Goal: Task Accomplishment & Management: Manage account settings

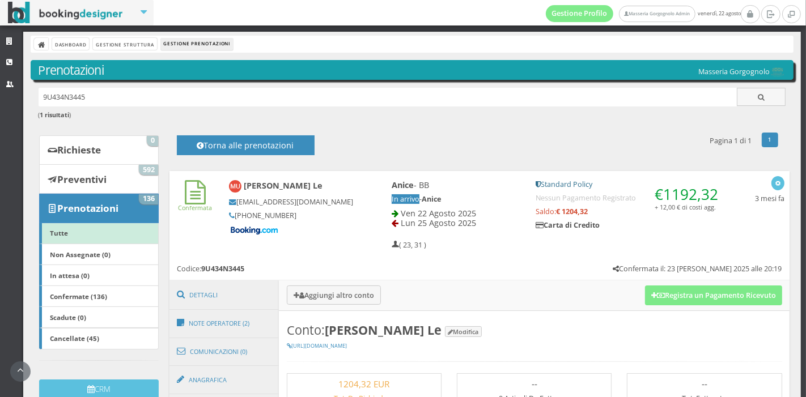
scroll to position [150, 0]
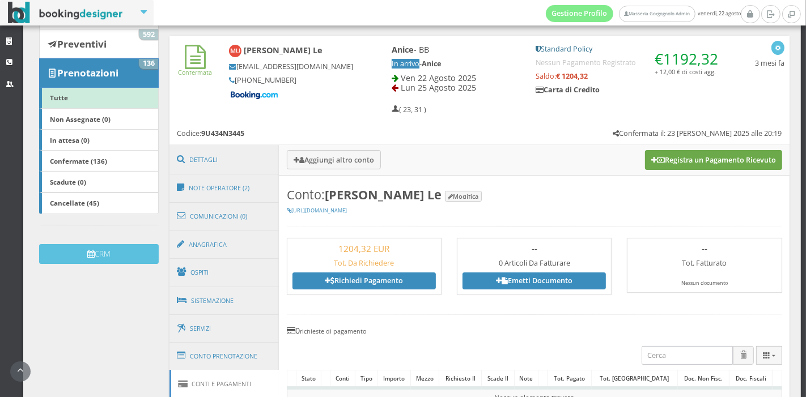
click at [662, 154] on button "Registra un Pagamento Ricevuto" at bounding box center [713, 159] width 137 height 19
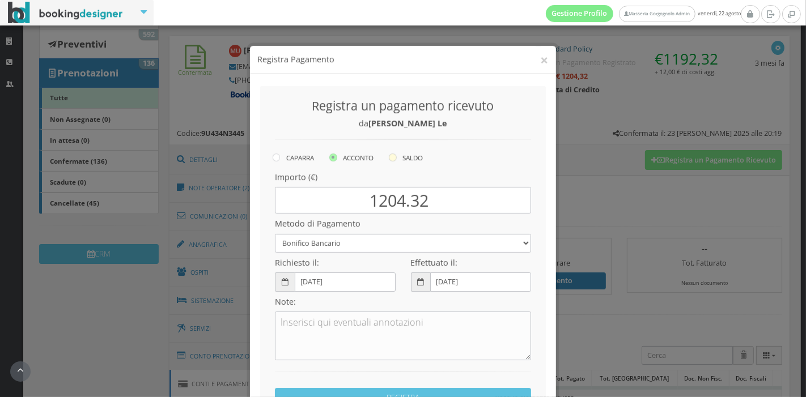
click at [392, 145] on icon at bounding box center [393, 147] width 8 height 8
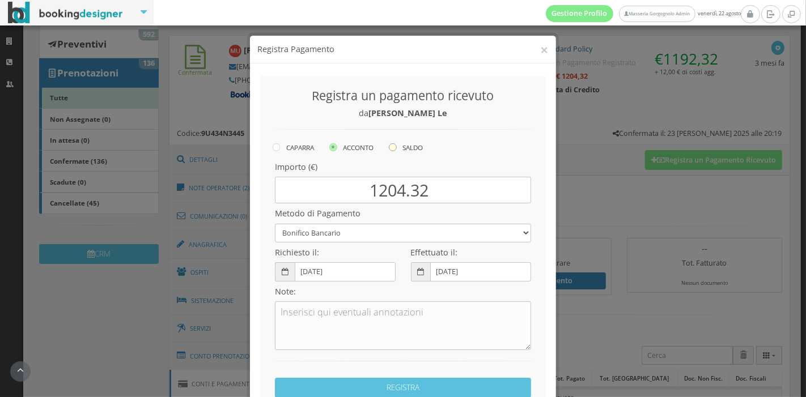
radio input "true"
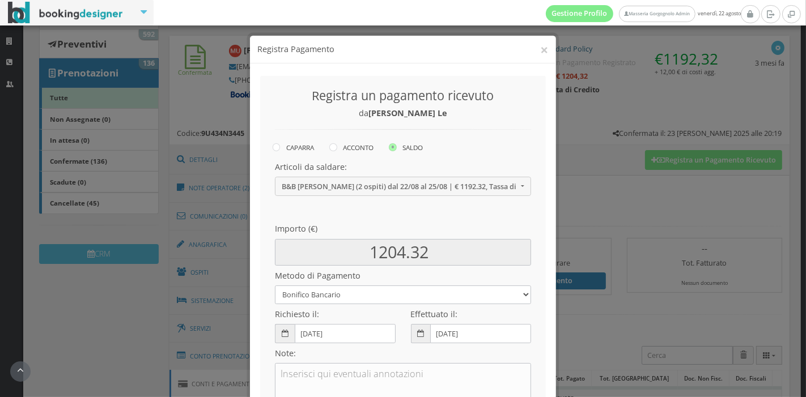
click at [397, 171] on h4 "Articoli da saldare:" at bounding box center [403, 167] width 256 height 10
click at [397, 176] on div "Articoli da saldare: B&B Anice (2 ospiti) dal 22/08 al 25/08 | € 1192.32, Tassa…" at bounding box center [403, 179] width 256 height 34
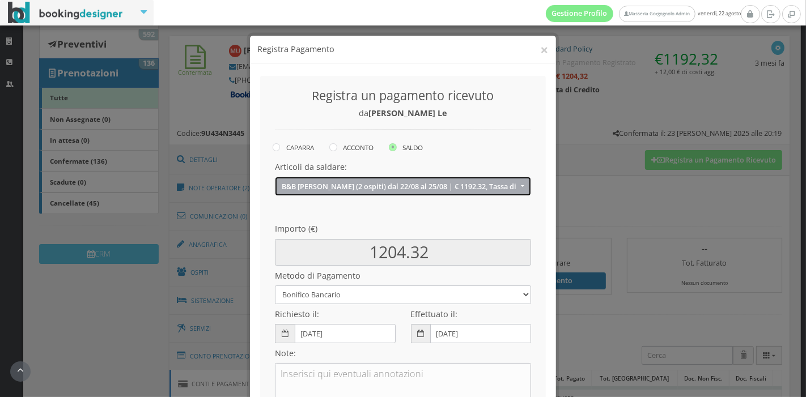
click at [397, 177] on button "B&B Anice (2 ospiti) dal 22/08 al 25/08 | € 1192.32, Tassa di soggiorno | € 12.…" at bounding box center [403, 186] width 256 height 19
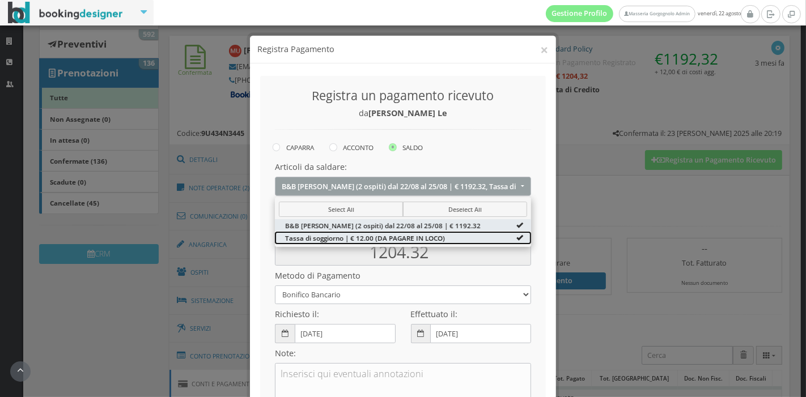
click at [397, 241] on span "Tassa di soggiorno | € 12.00 (DA PAGARE IN LOCO)" at bounding box center [365, 238] width 160 height 10
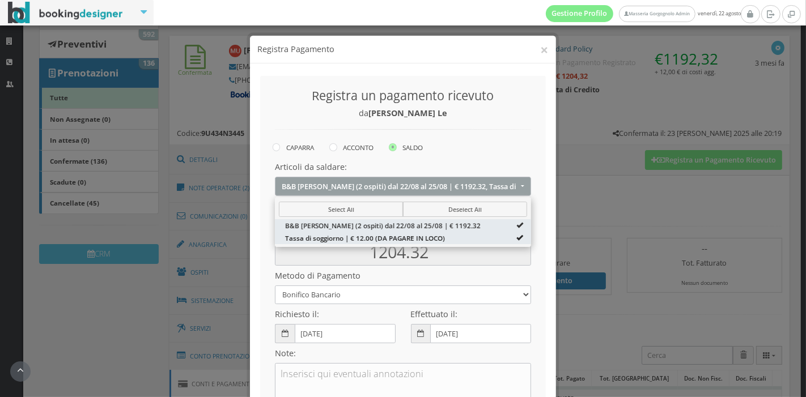
type input "1192.32"
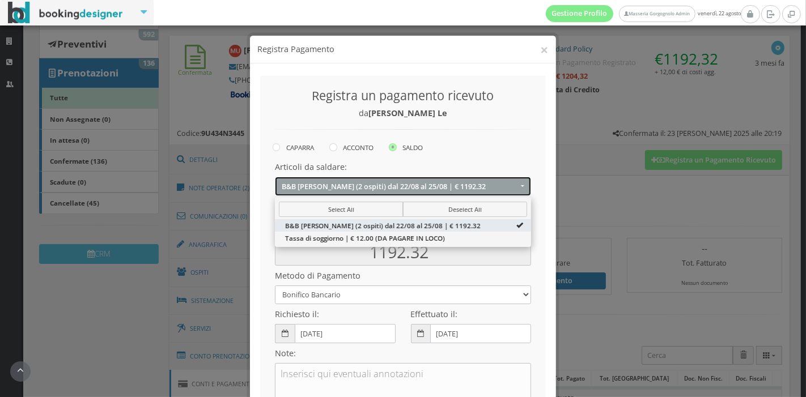
click at [455, 193] on button "B&B Anice (2 ospiti) dal 22/08 al 25/08 | € 1192.32" at bounding box center [403, 186] width 256 height 19
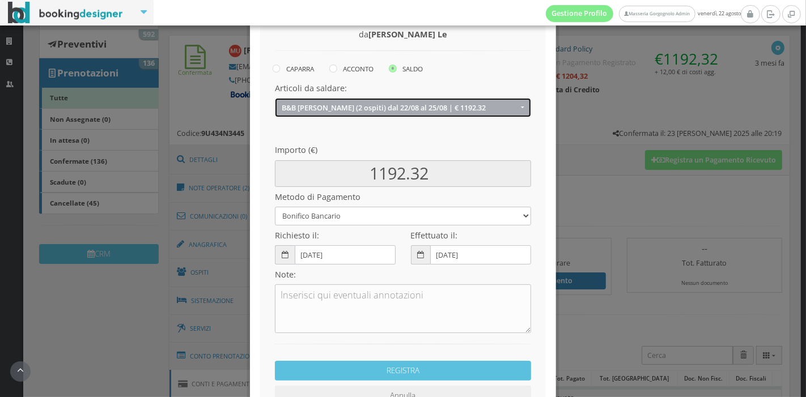
scroll to position [88, 0]
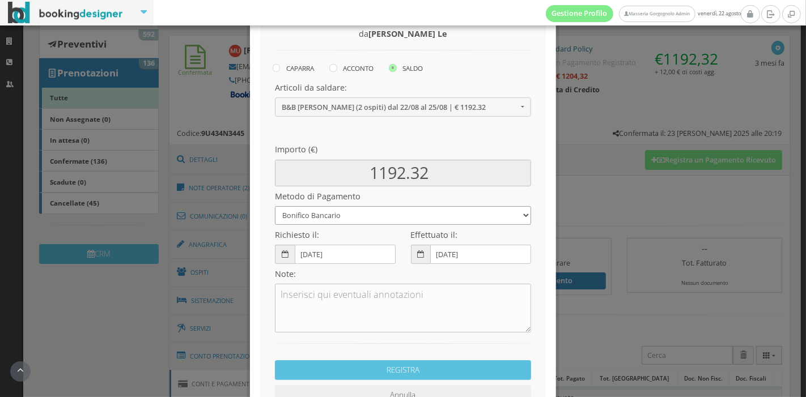
click at [430, 222] on select "Bonifico Bancario Carta di Credito Pay By Link Contanti Assegno Bancario Assegn…" at bounding box center [403, 215] width 256 height 19
select select
click at [275, 206] on select "Bonifico Bancario Carta di Credito Pay By Link Contanti Assegno Bancario Assegn…" at bounding box center [403, 215] width 256 height 19
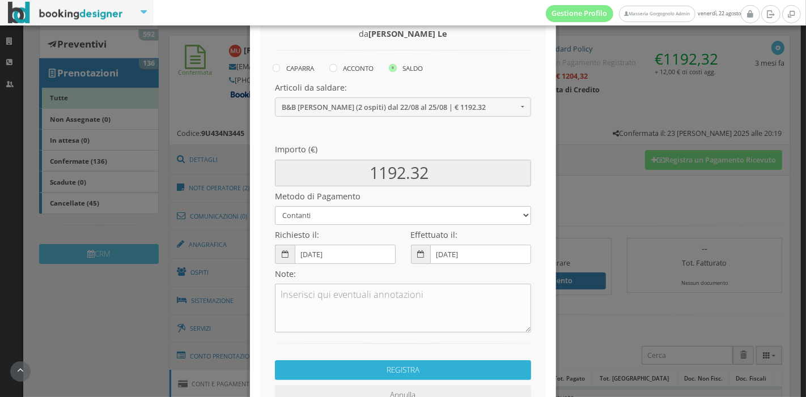
click at [408, 373] on button "REGISTRA" at bounding box center [403, 370] width 256 height 20
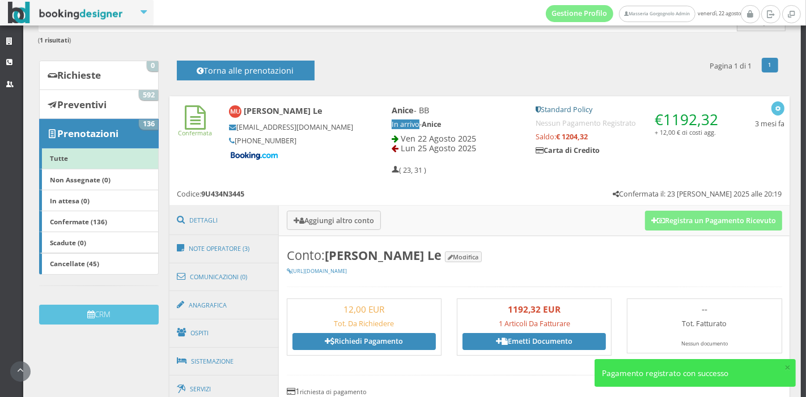
scroll to position [85, 0]
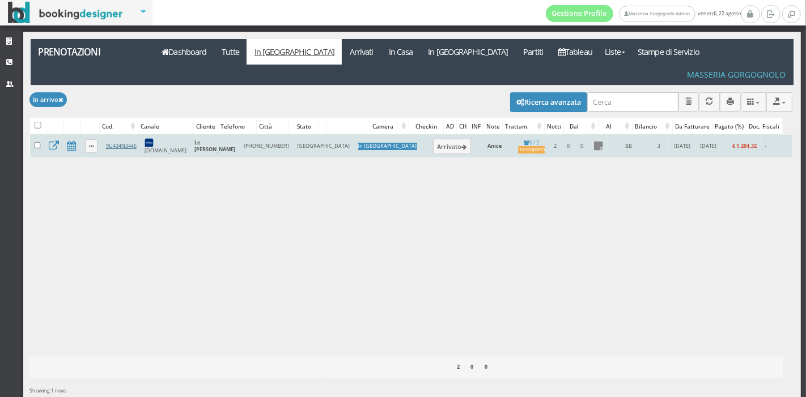
click at [132, 142] on link "9U434N3445" at bounding box center [121, 145] width 31 height 7
click at [462, 145] on icon at bounding box center [464, 148] width 5 height 6
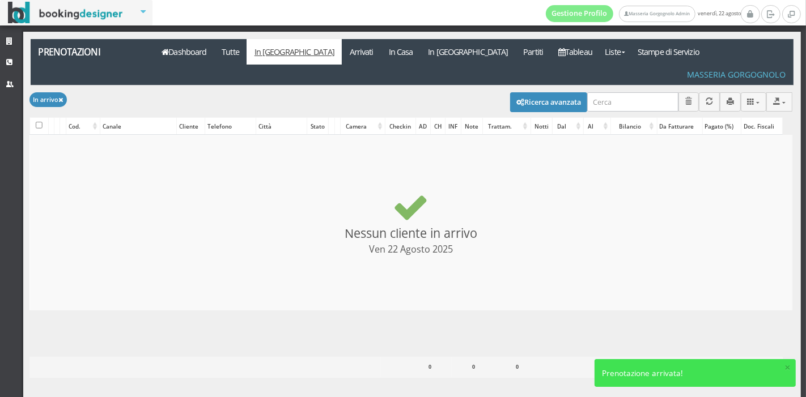
checkbox input "false"
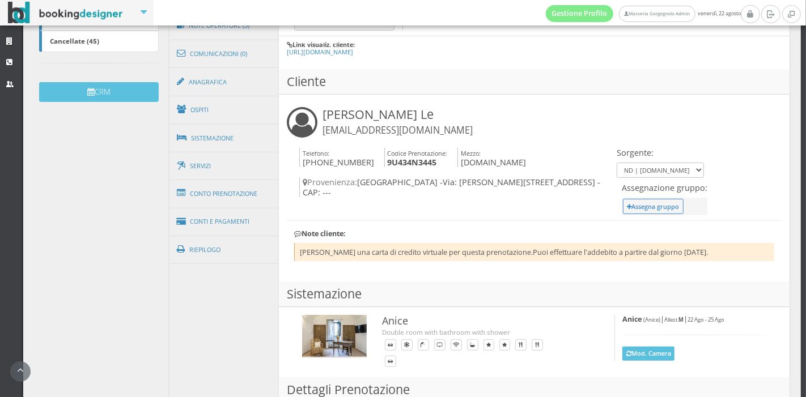
scroll to position [334, 0]
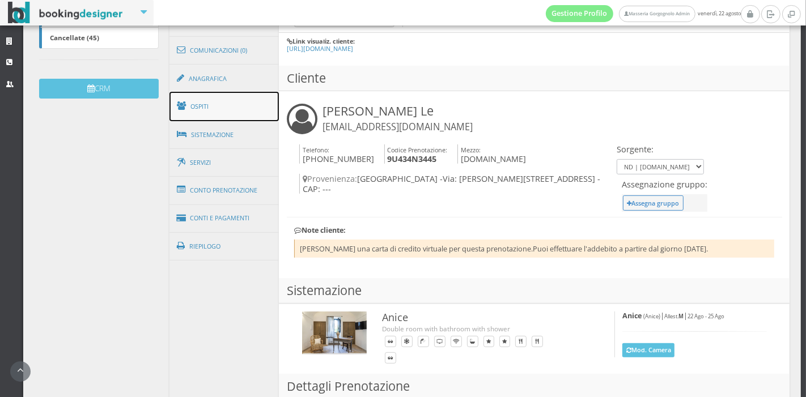
click at [225, 108] on link "Ospiti" at bounding box center [224, 106] width 110 height 29
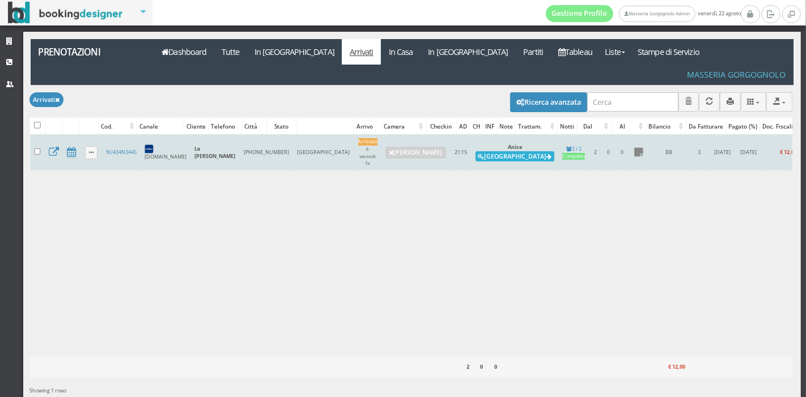
click at [476, 151] on button "Alloggia" at bounding box center [515, 156] width 79 height 10
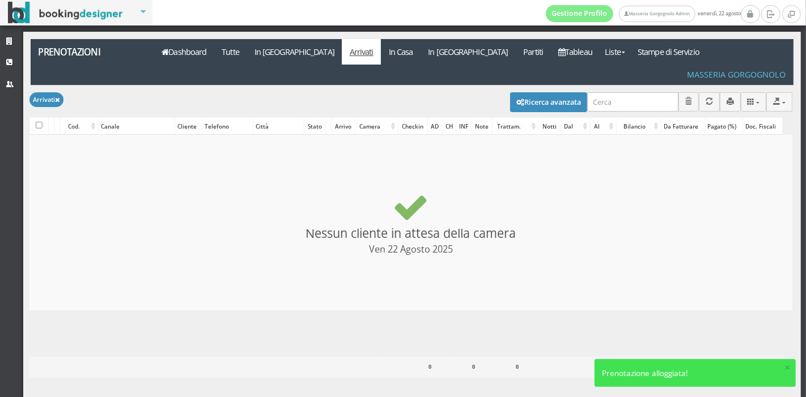
checkbox input "false"
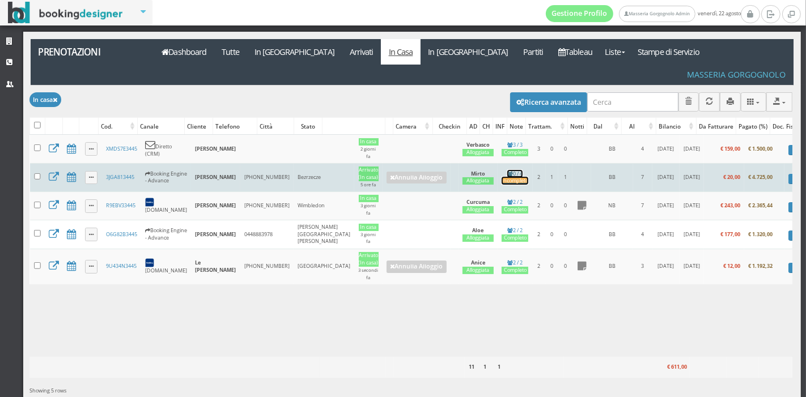
click at [502, 177] on div "Incompleto" at bounding box center [515, 180] width 27 height 7
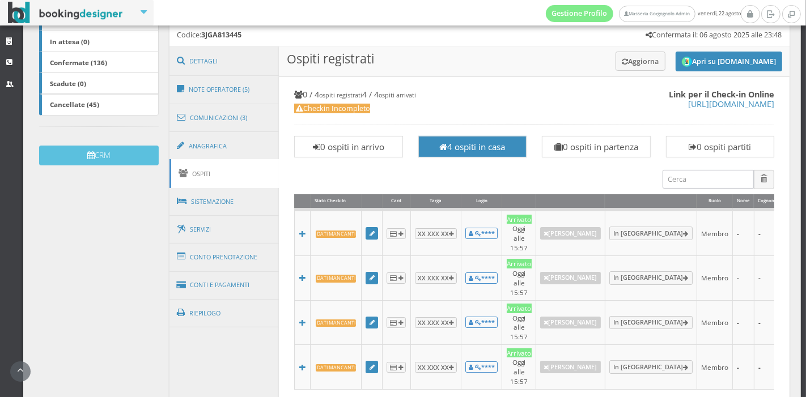
scroll to position [261, 0]
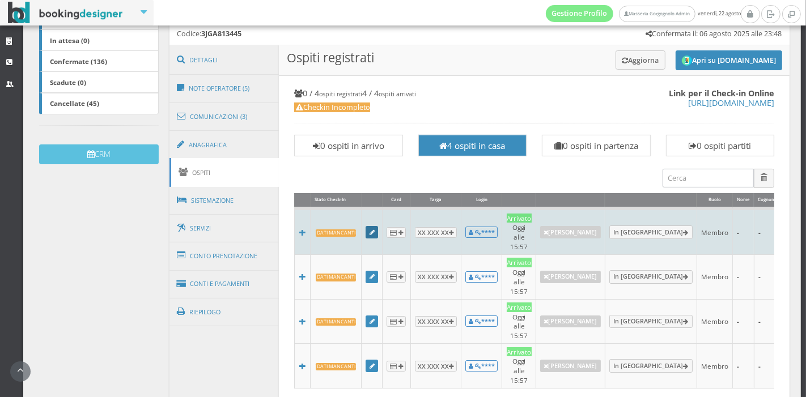
click at [371, 230] on icon at bounding box center [372, 233] width 5 height 6
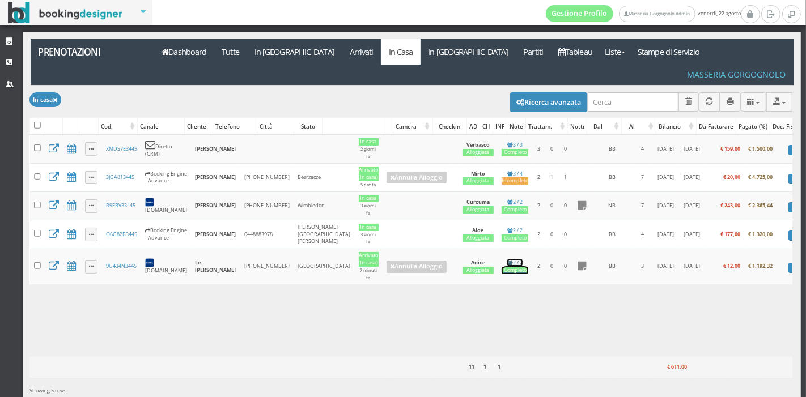
click at [502, 267] on div "Completo" at bounding box center [515, 270] width 27 height 7
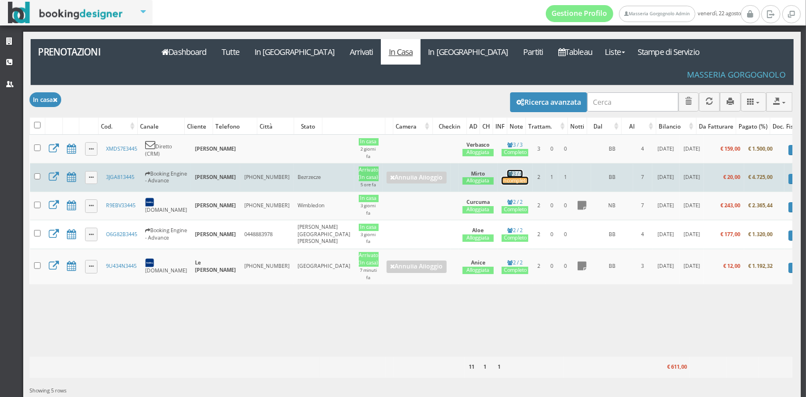
click at [502, 177] on div "Incompleto" at bounding box center [515, 180] width 27 height 7
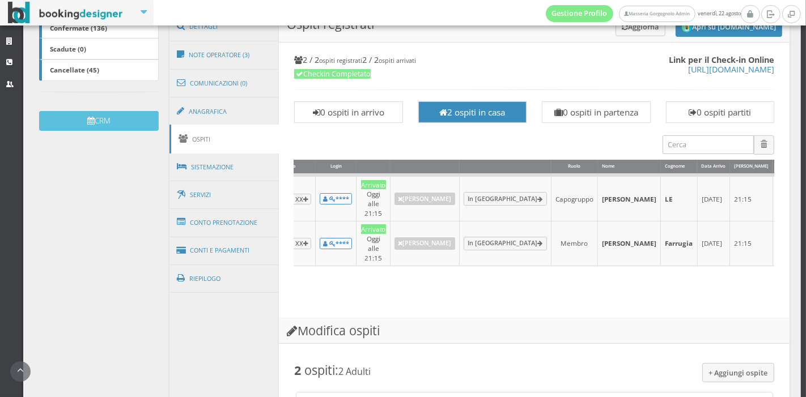
scroll to position [0, 205]
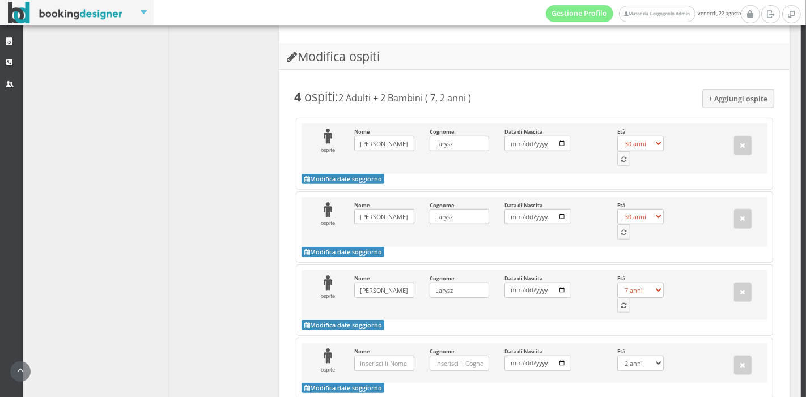
scroll to position [796, 0]
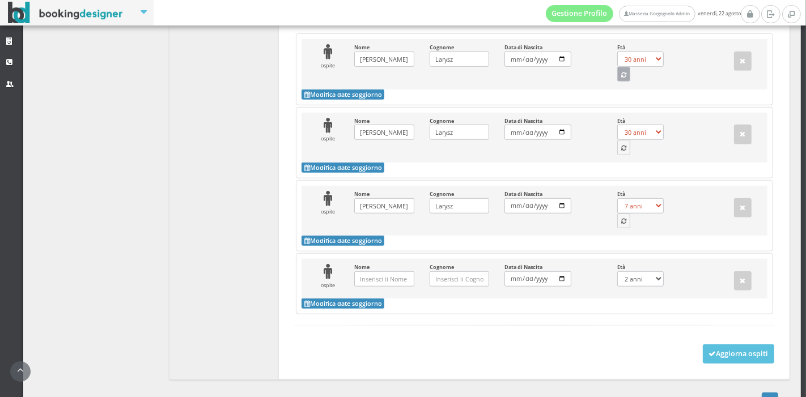
click at [617, 67] on button "button" at bounding box center [624, 74] width 14 height 15
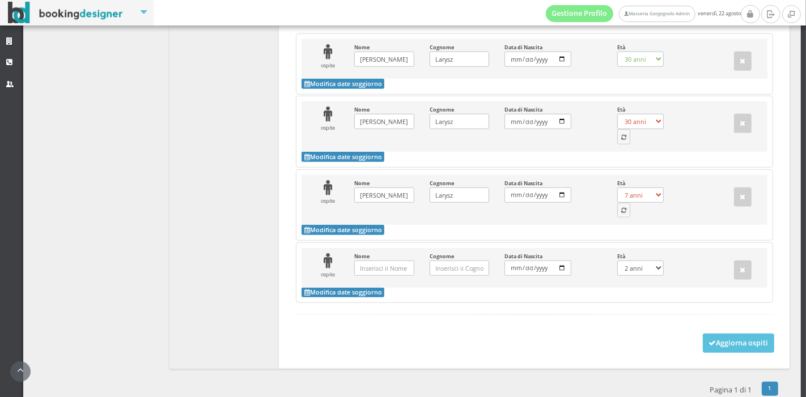
scroll to position [784, 0]
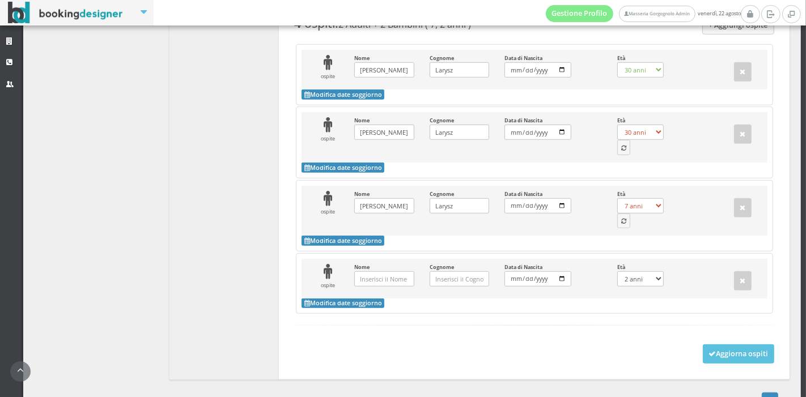
select select "7"
click at [618, 128] on div "ospite Nome Helena Aleksandra Inserisci il Nome Cognome Larysz Inserisci il Cog…" at bounding box center [534, 137] width 465 height 50
click at [621, 146] on icon "button" at bounding box center [623, 149] width 5 height 6
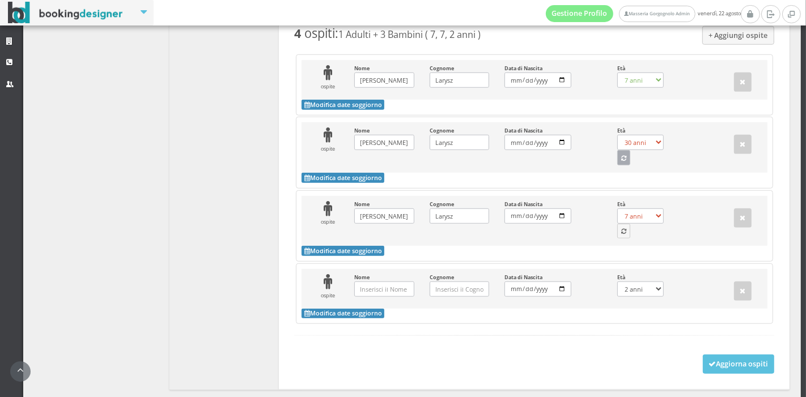
select select "2"
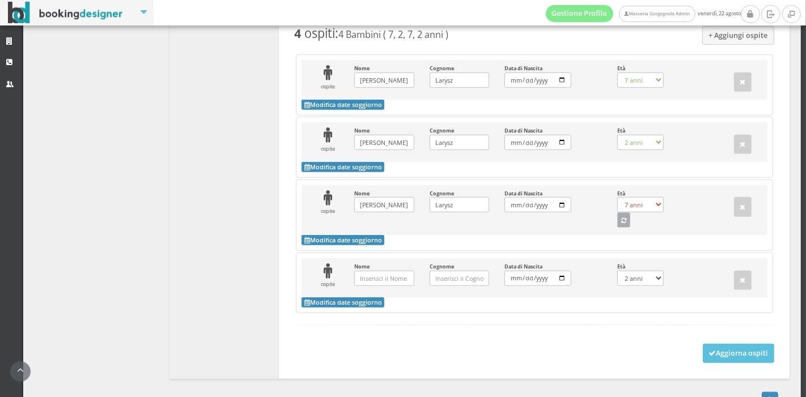
click at [621, 218] on icon "button" at bounding box center [623, 221] width 5 height 6
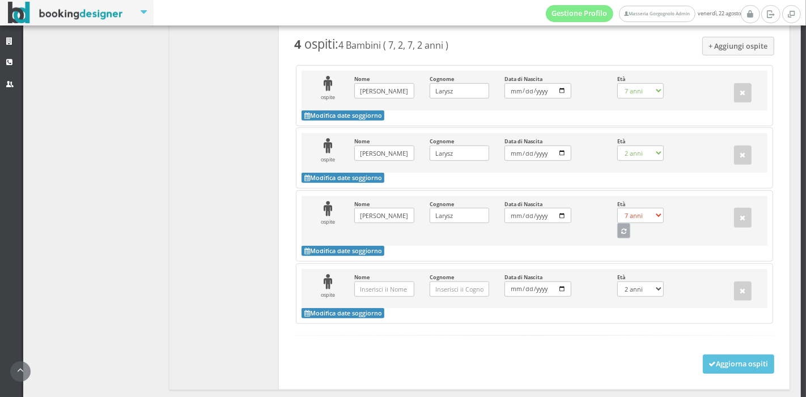
select select "37"
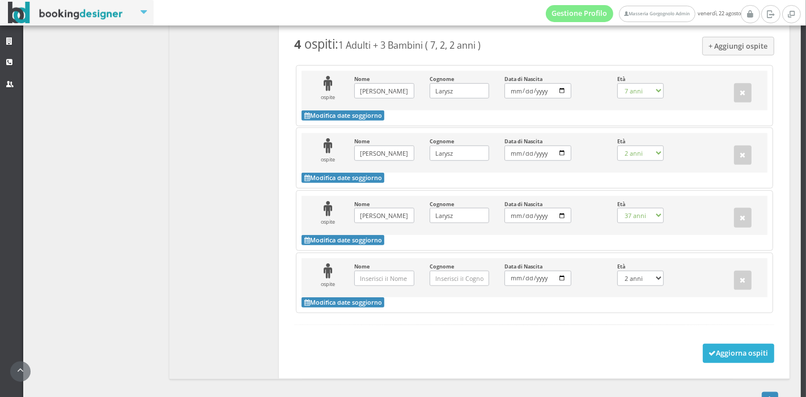
click at [708, 344] on button "Aggiorna ospiti" at bounding box center [739, 353] width 72 height 19
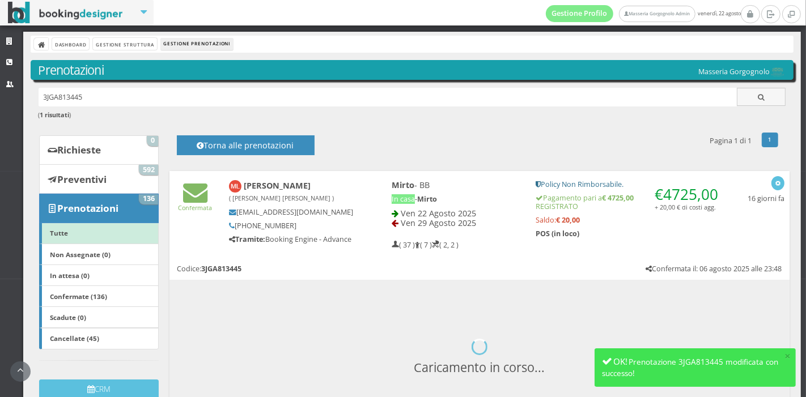
scroll to position [150, 0]
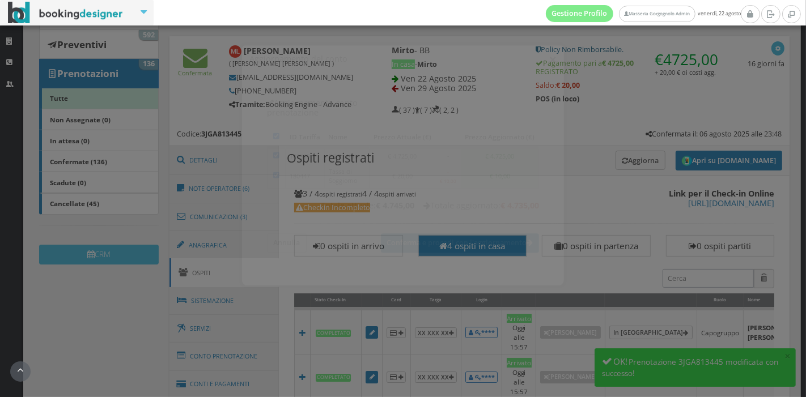
click at [549, 49] on button "×" at bounding box center [553, 50] width 8 height 14
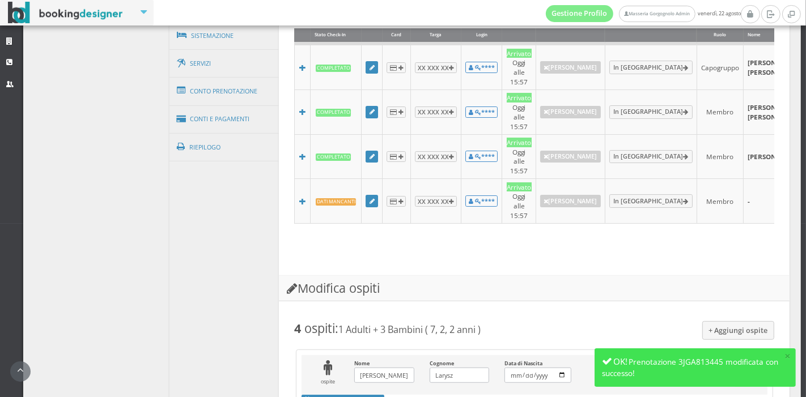
scroll to position [446, 0]
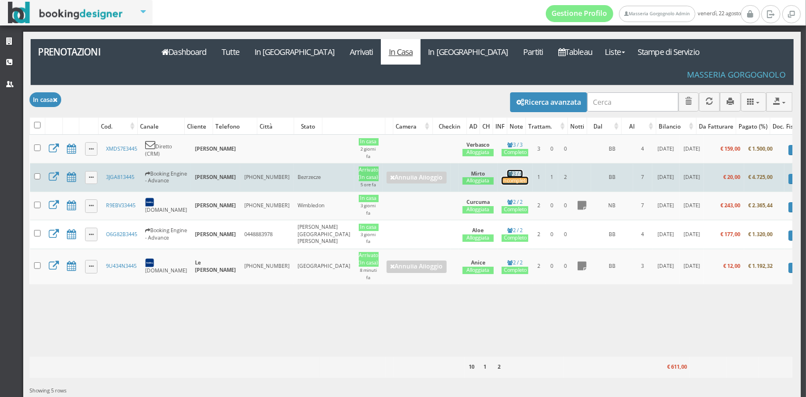
click at [502, 177] on div "Incompleto" at bounding box center [515, 180] width 27 height 7
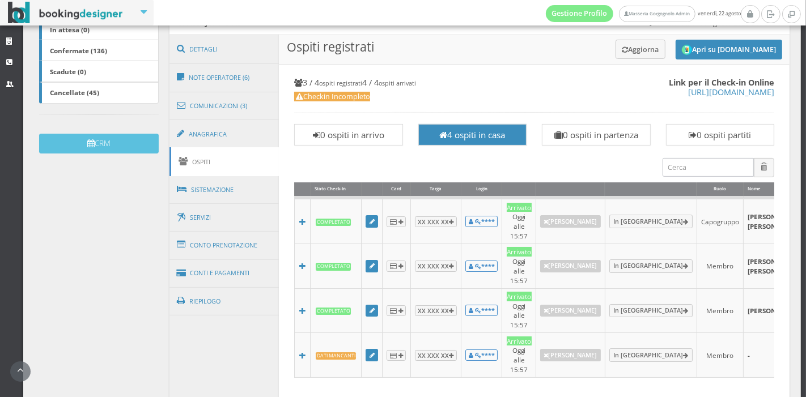
scroll to position [340, 0]
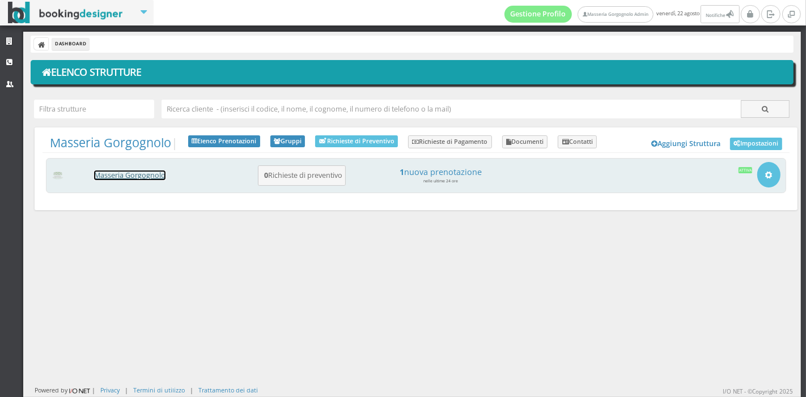
click at [117, 178] on link "Masseria Gorgognolo" at bounding box center [129, 176] width 71 height 10
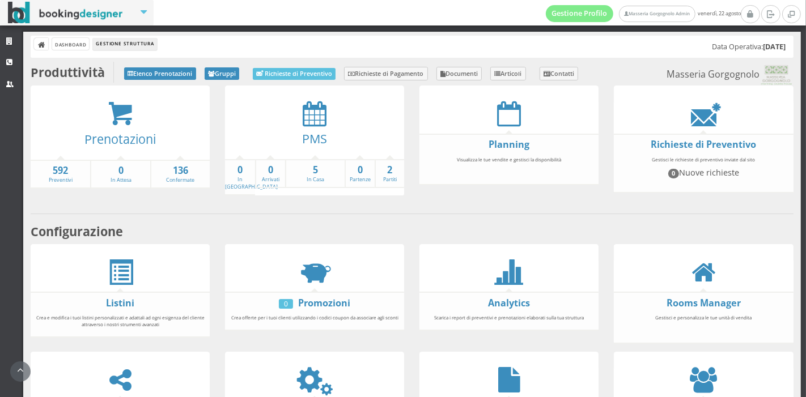
scroll to position [134, 0]
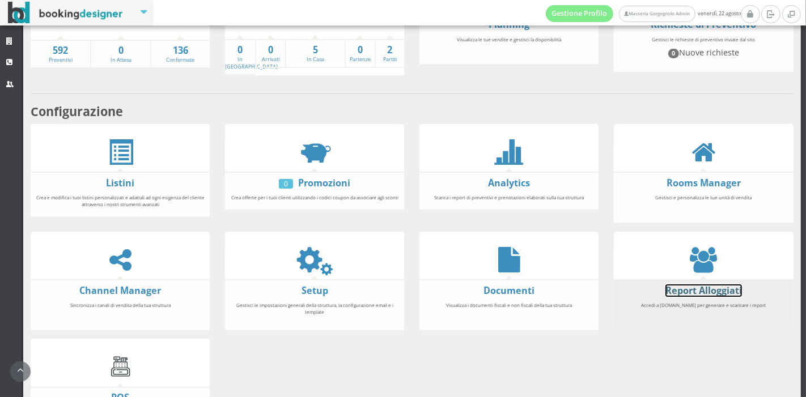
click at [688, 288] on link "Report Alloggiati" at bounding box center [703, 291] width 77 height 12
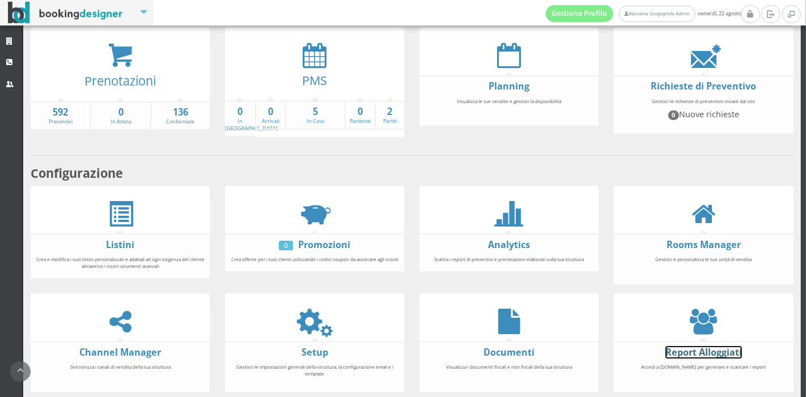
scroll to position [62, 0]
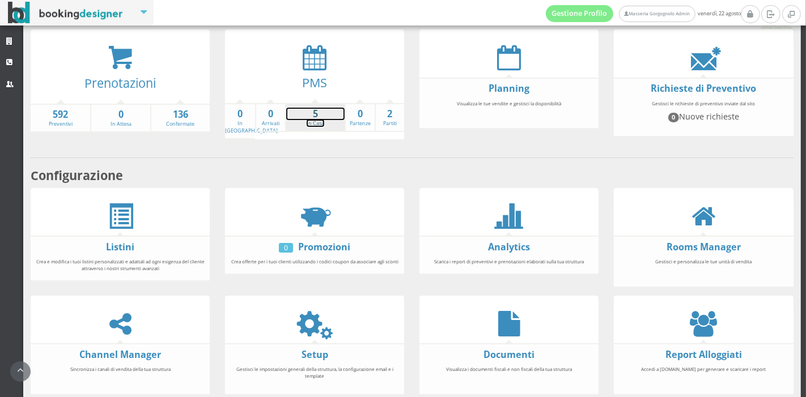
click at [312, 117] on strong "5" at bounding box center [315, 114] width 58 height 13
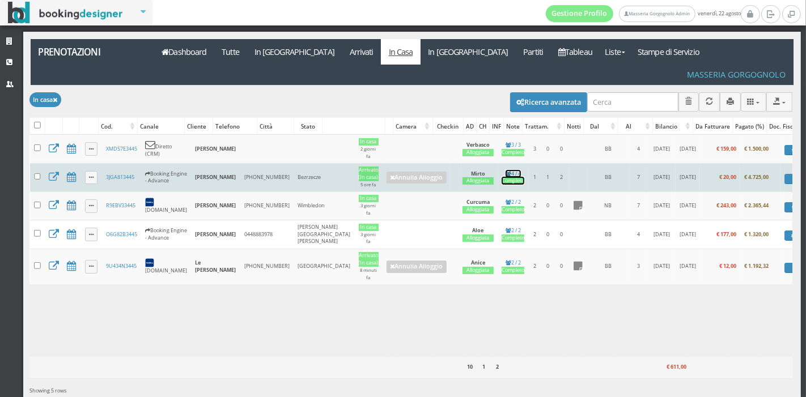
click at [502, 170] on link "4 / 4 Completo" at bounding box center [513, 177] width 23 height 15
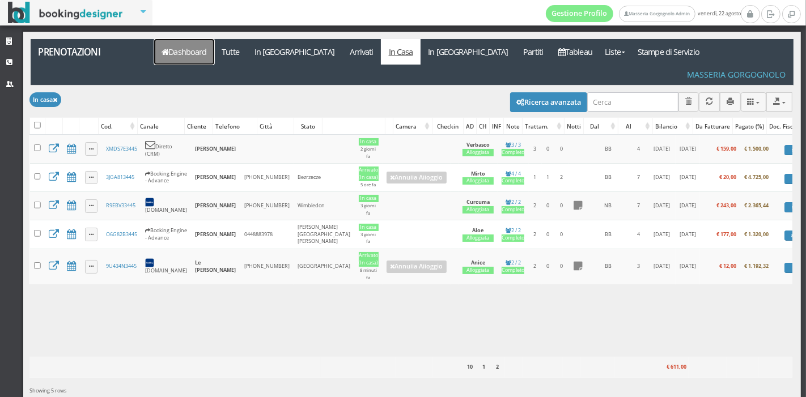
click at [158, 48] on link "Dashboard" at bounding box center [184, 52] width 60 height 26
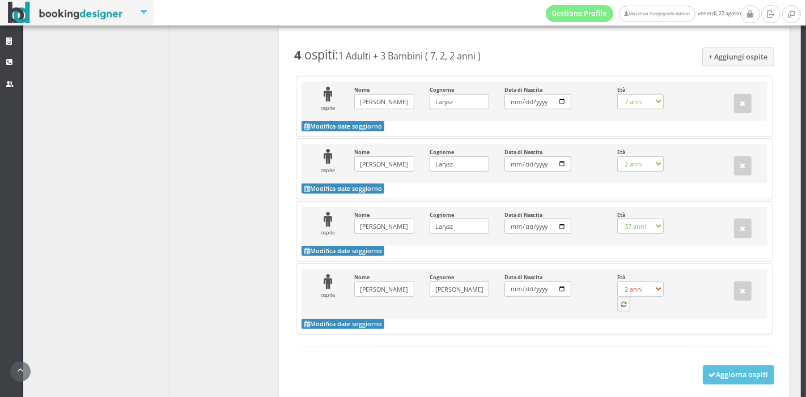
scroll to position [773, 0]
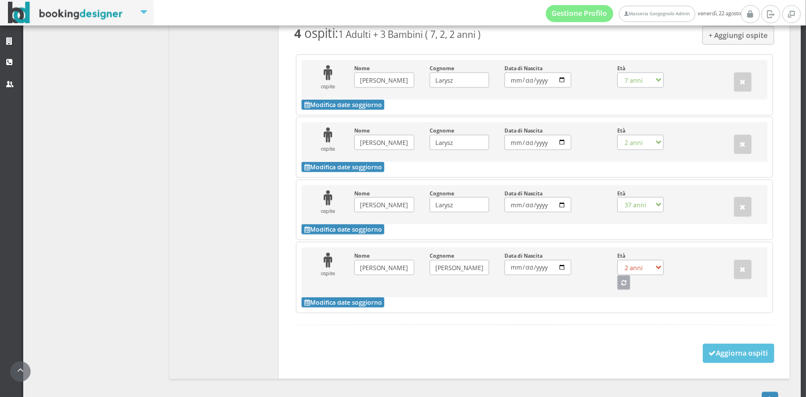
click at [618, 275] on button "button" at bounding box center [624, 282] width 14 height 15
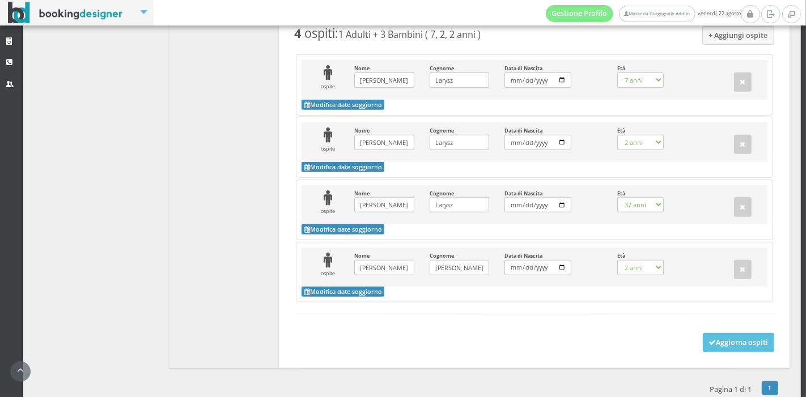
select select "34"
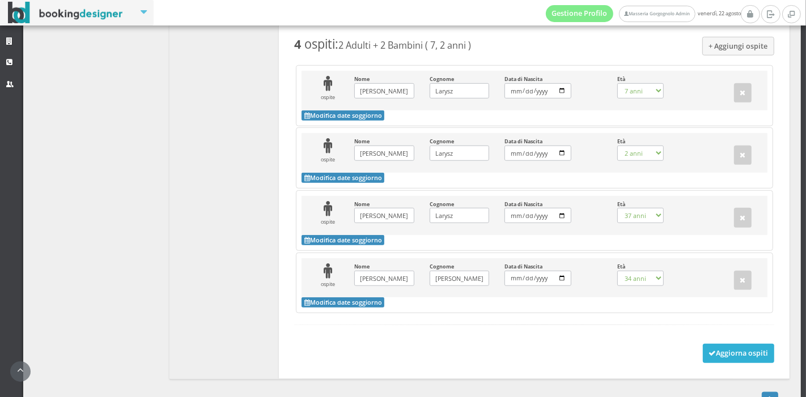
click at [709, 344] on button "Aggiorna ospiti" at bounding box center [739, 353] width 72 height 19
